Goal: Navigation & Orientation: Find specific page/section

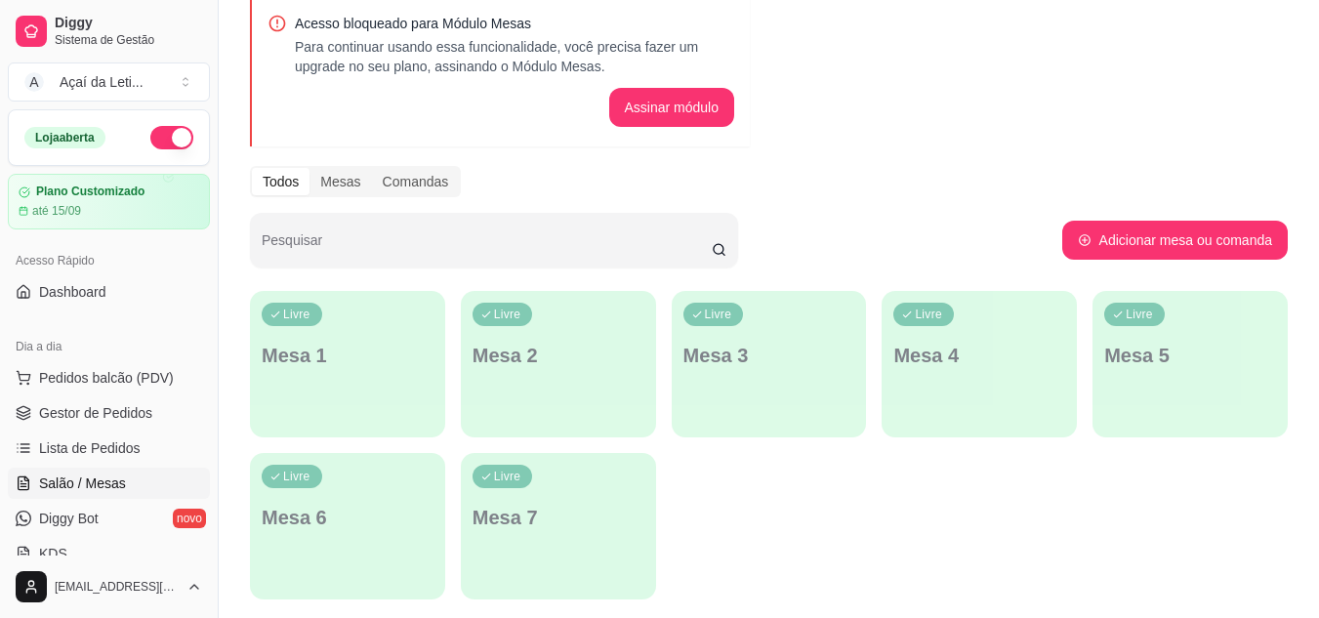
scroll to position [95, 0]
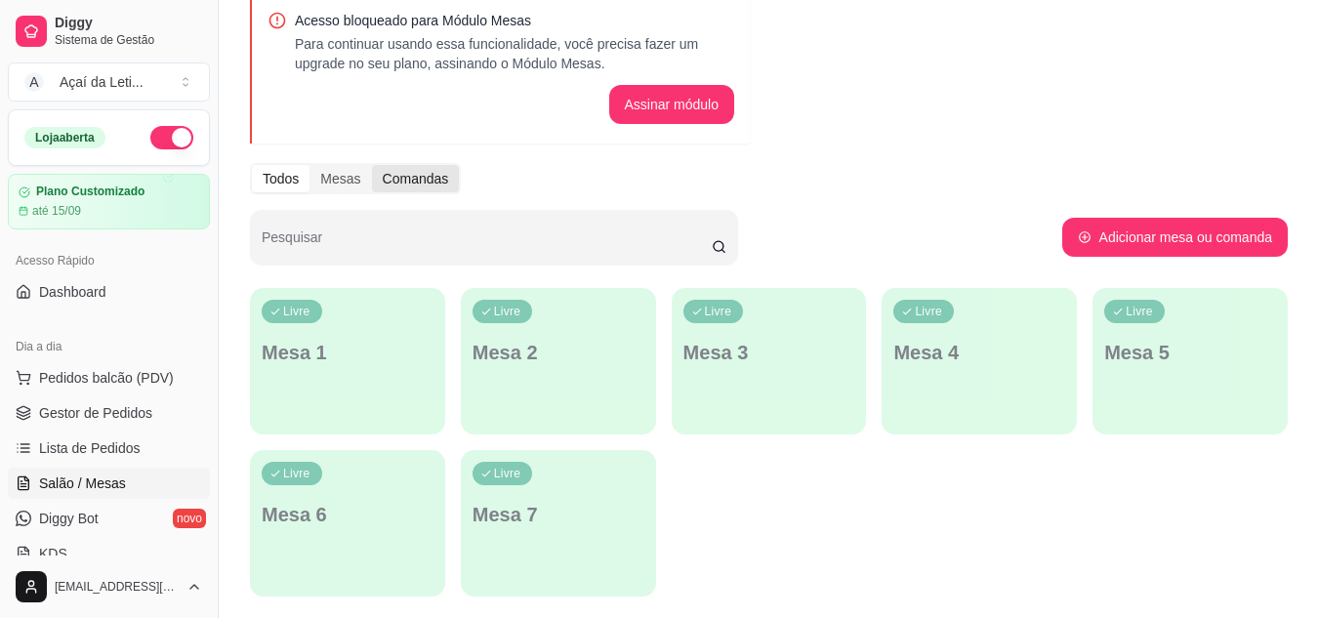
click at [396, 167] on div "Comandas" at bounding box center [416, 178] width 88 height 27
click at [372, 165] on input "Comandas" at bounding box center [372, 165] width 0 height 0
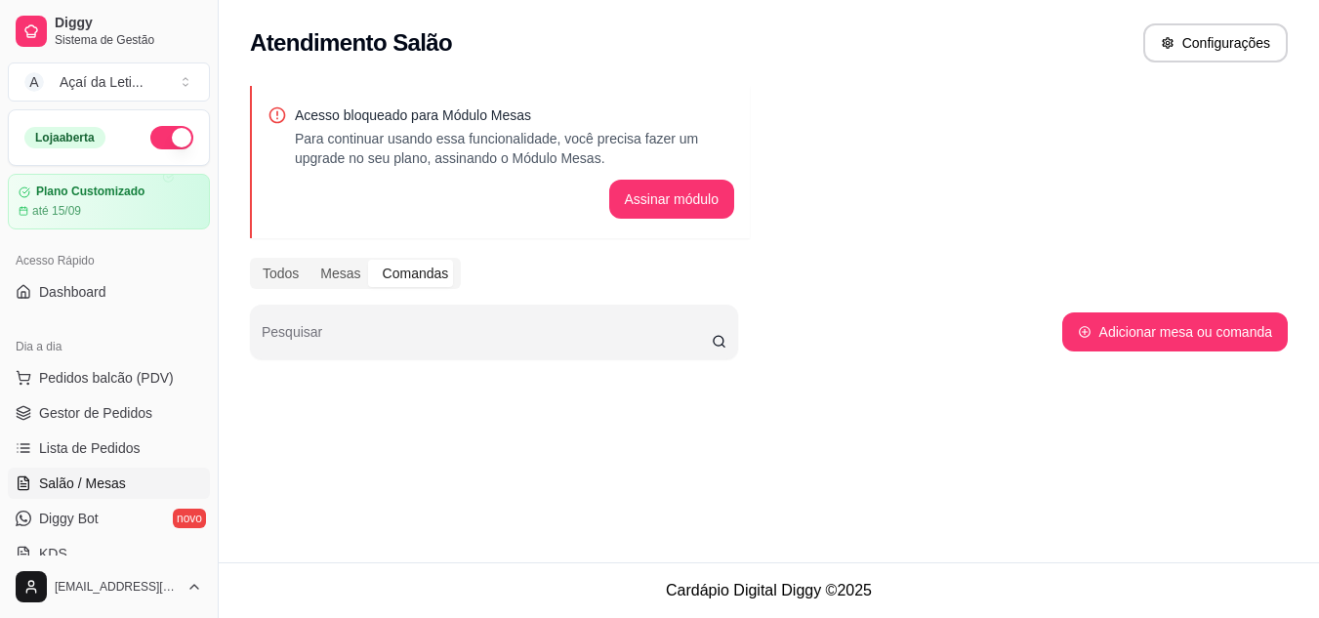
scroll to position [0, 0]
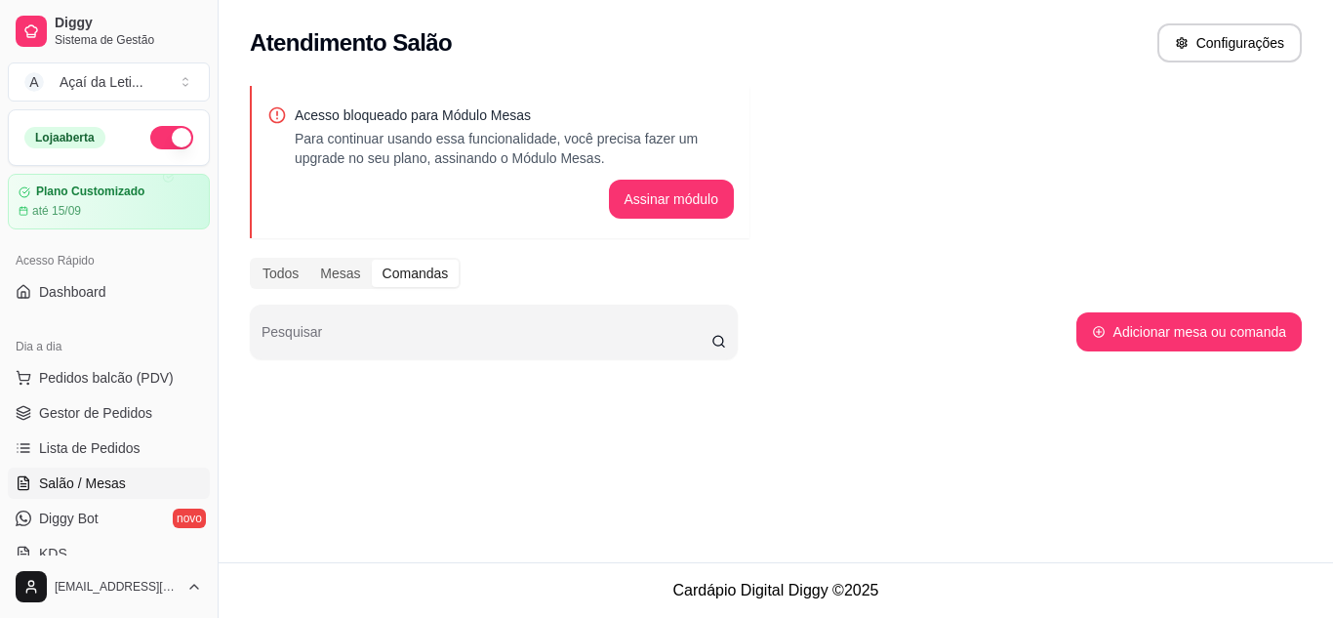
click at [485, 291] on div "Acesso bloqueado para Módulo Mesas Para continuar usando essa funcionalidade, v…" at bounding box center [776, 240] width 1115 height 332
click at [265, 266] on div "Todos" at bounding box center [281, 273] width 58 height 27
click at [252, 260] on input "Todos" at bounding box center [252, 260] width 0 height 0
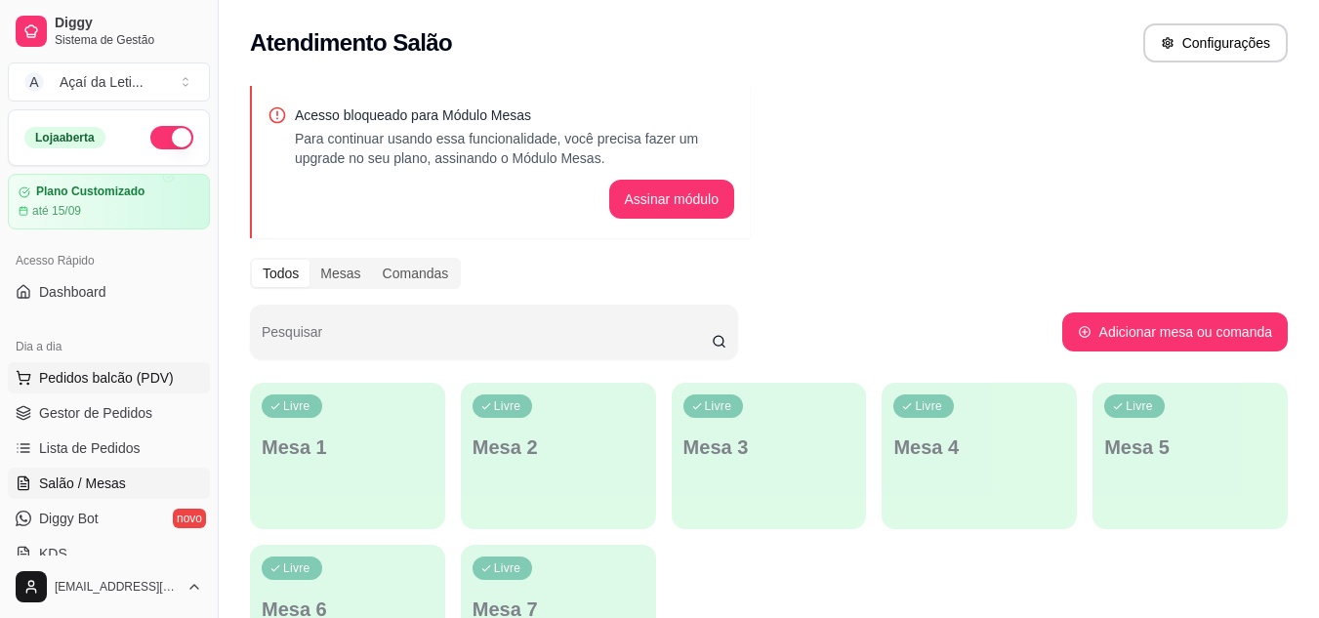
click at [133, 387] on button "Pedidos balcão (PDV)" at bounding box center [109, 377] width 202 height 31
click at [133, 387] on body "Diggy Sistema de Gestão A Açaí da Leti ... Loja aberta Plano Customizado até 15…" at bounding box center [659, 309] width 1319 height 618
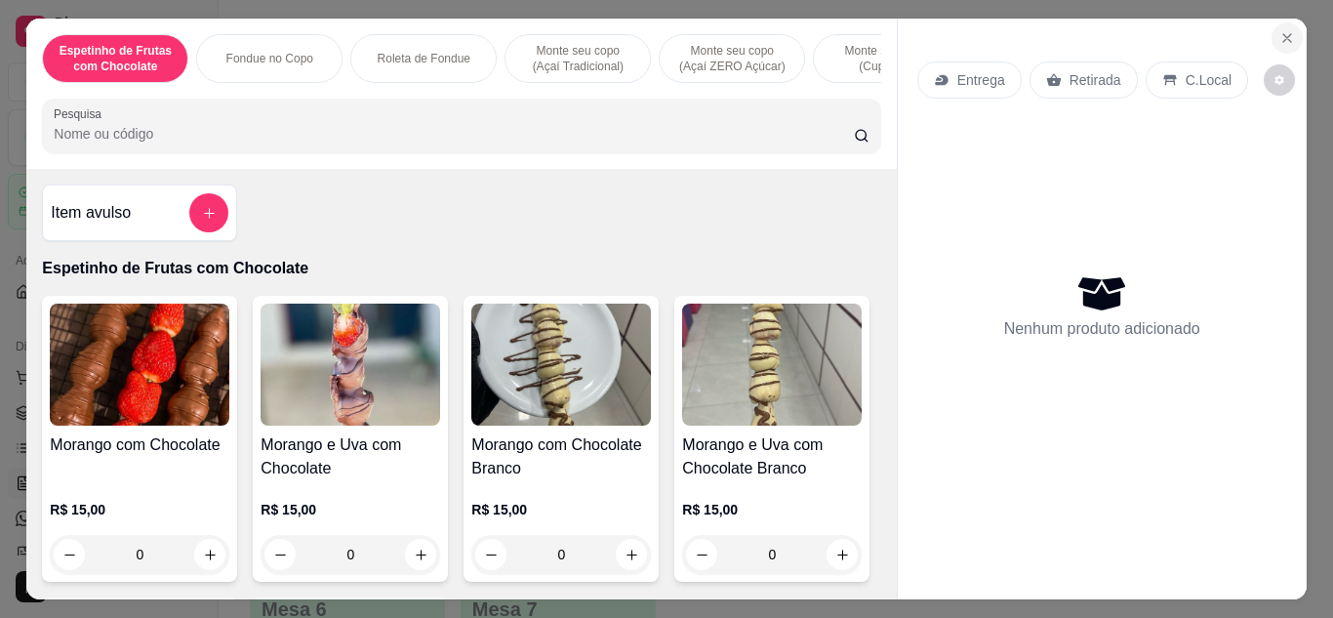
drag, startPoint x: 1269, startPoint y: 12, endPoint x: 1283, endPoint y: 41, distance: 32.7
click at [1283, 41] on section "Espetinho de Frutas com Chocolate Fondue no Copo Roleta de Fondue Monte seu cop…" at bounding box center [665, 309] width 1279 height 581
click at [1283, 41] on button "Close" at bounding box center [1287, 37] width 31 height 31
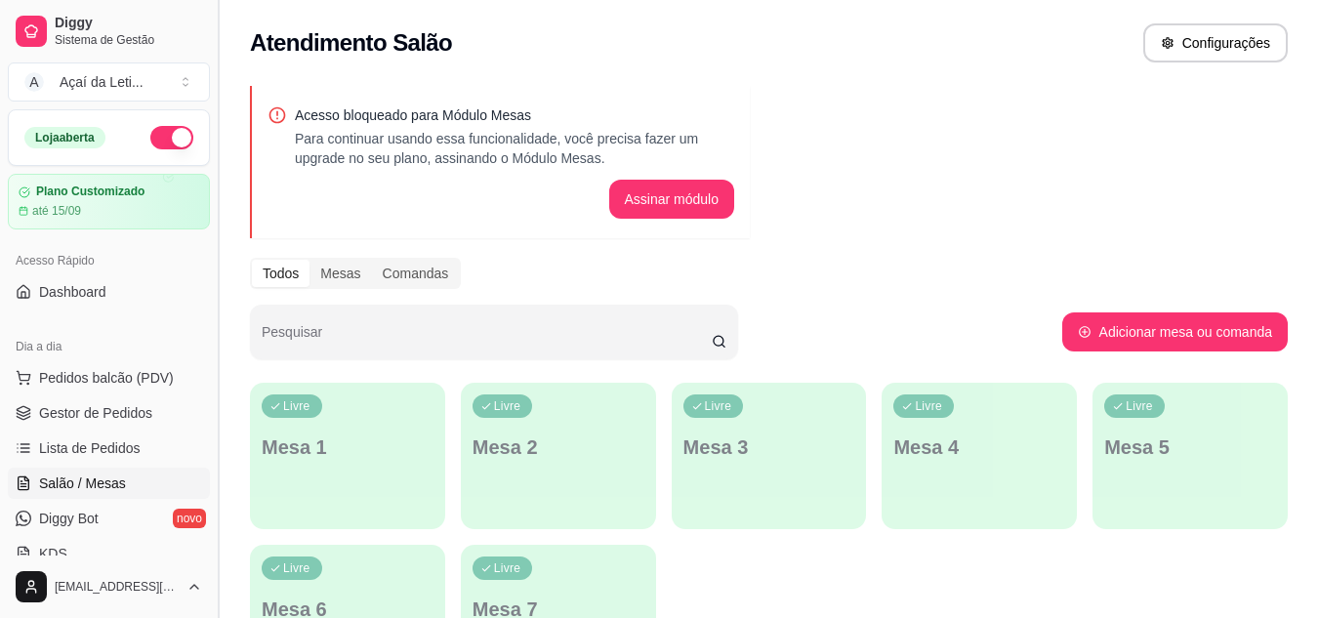
click at [210, 374] on button "Toggle Sidebar" at bounding box center [218, 309] width 16 height 618
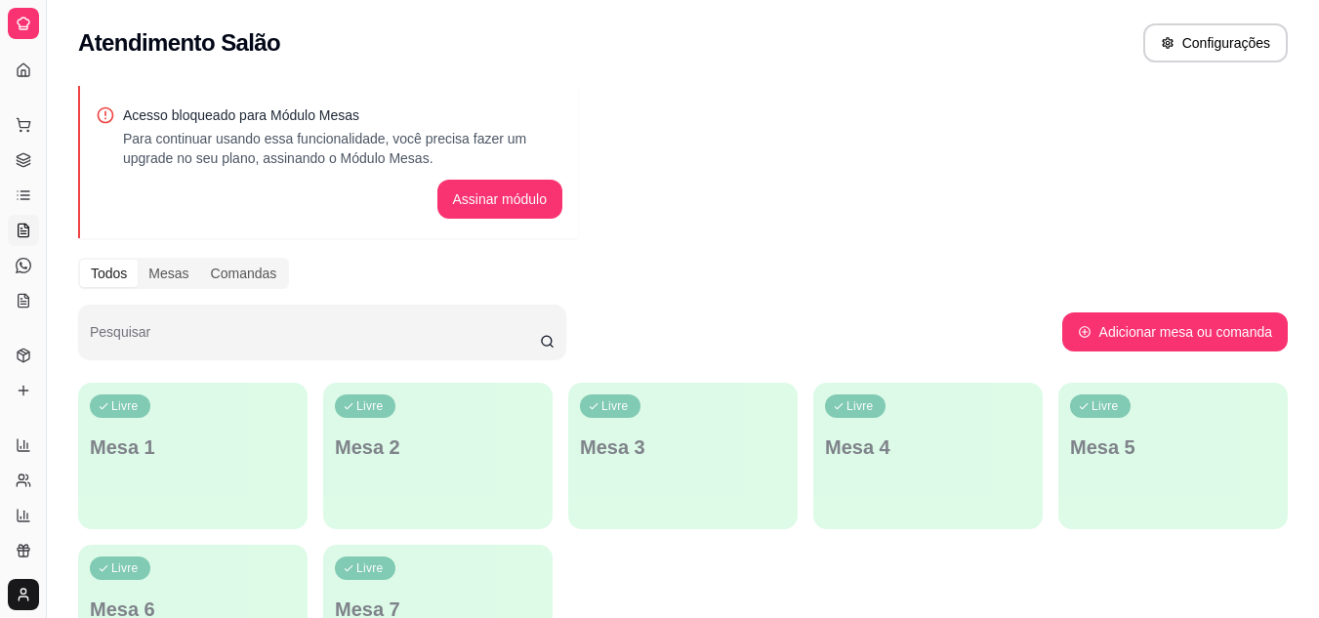
click at [23, 78] on div "Dia a dia" at bounding box center [23, 93] width 30 height 31
click at [21, 33] on div "Diggy Sistema de Gestão A Açaí da Leti ..." at bounding box center [23, 23] width 46 height 47
click at [21, 33] on div at bounding box center [23, 23] width 31 height 31
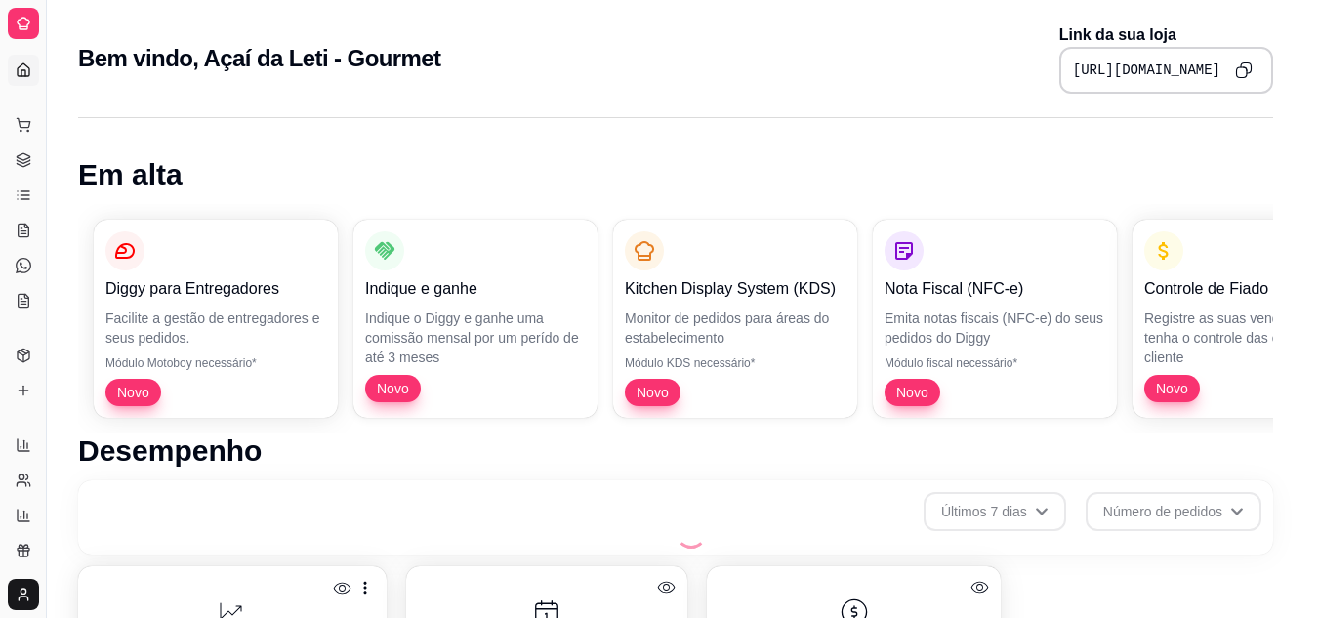
scroll to position [774, 0]
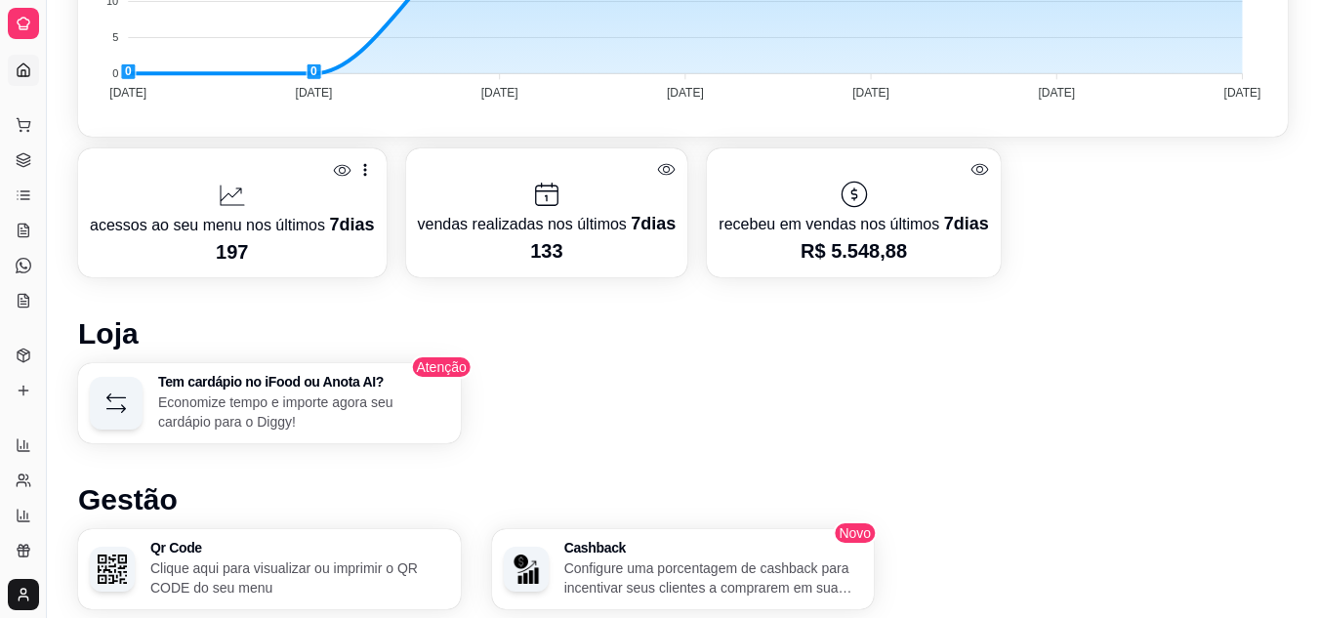
click at [970, 168] on icon at bounding box center [979, 169] width 19 height 19
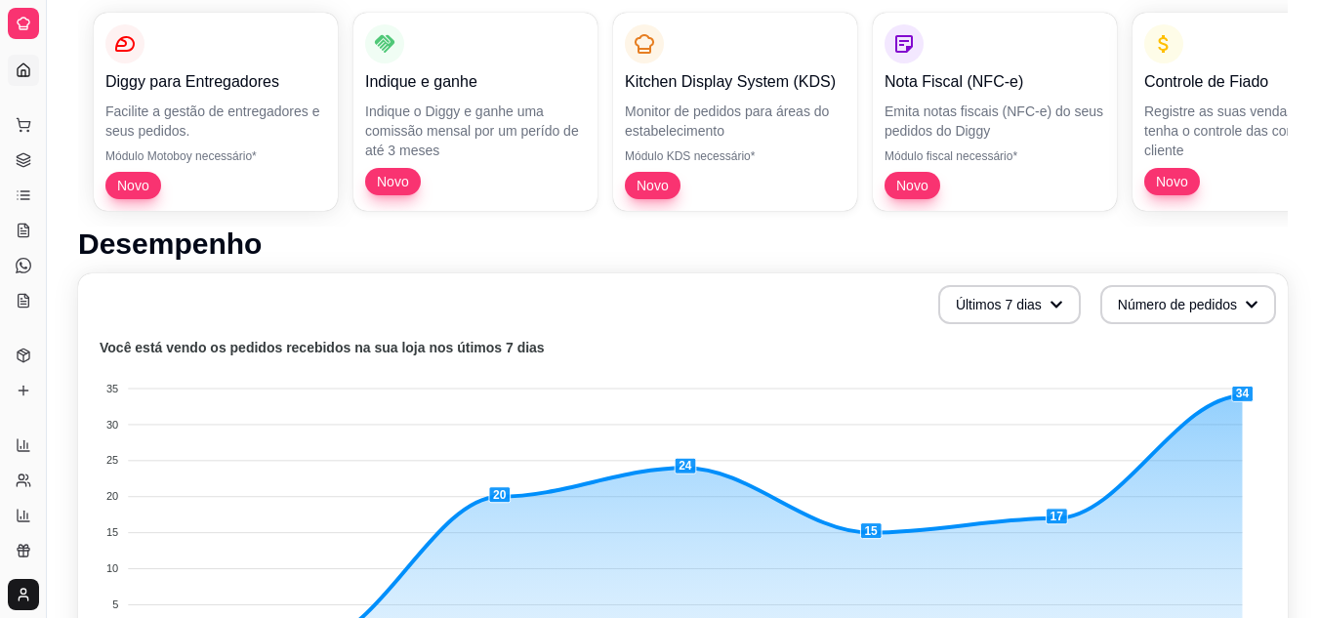
scroll to position [0, 0]
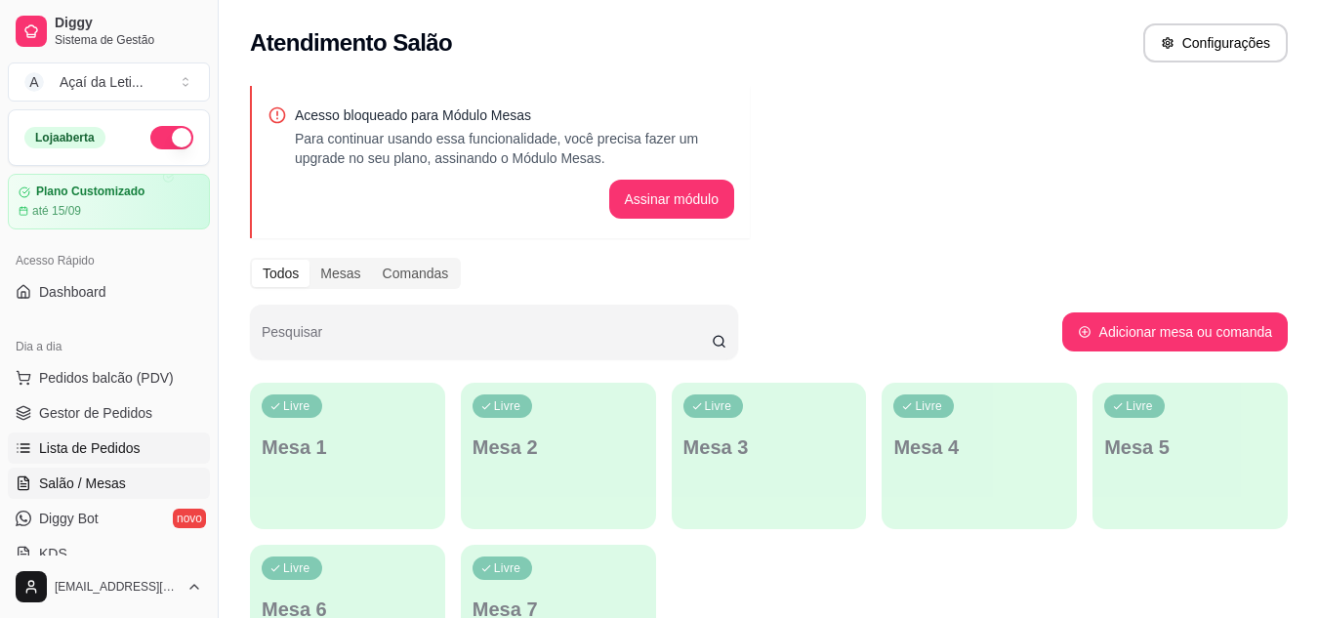
click at [156, 456] on link "Lista de Pedidos" at bounding box center [109, 447] width 202 height 31
